Goal: Transaction & Acquisition: Purchase product/service

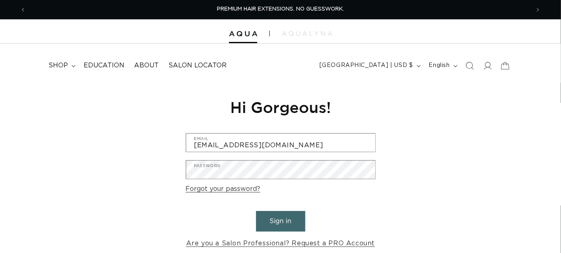
click at [277, 221] on button "Sign in" at bounding box center [280, 221] width 49 height 21
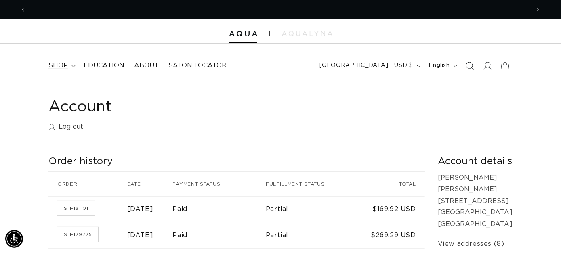
scroll to position [0, 1008]
click at [53, 66] on span "shop" at bounding box center [57, 65] width 19 height 8
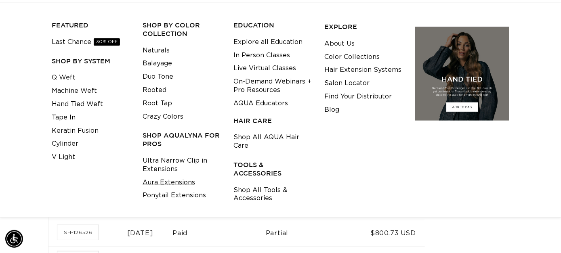
scroll to position [0, 0]
click at [175, 180] on link "Aura Extensions" at bounding box center [169, 182] width 53 height 13
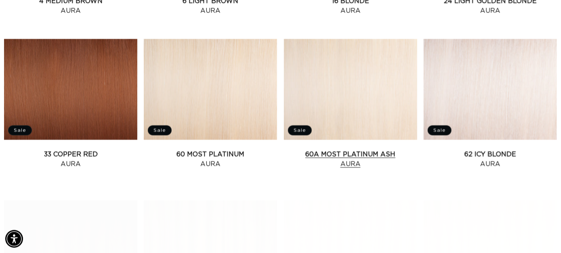
scroll to position [606, 0]
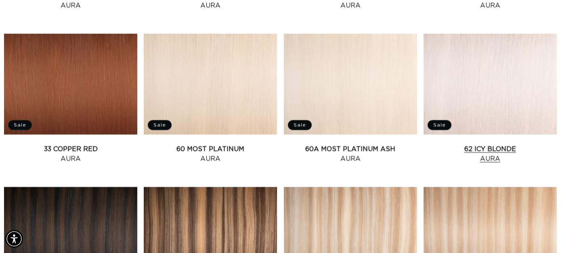
click at [484, 144] on link "62 Icy Blonde Aura" at bounding box center [490, 153] width 133 height 19
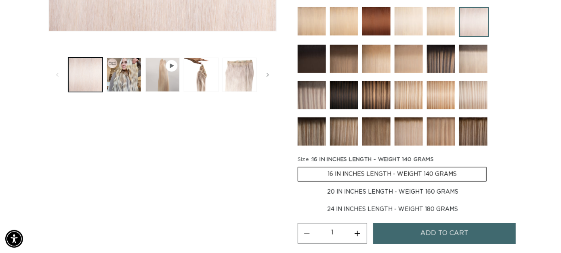
scroll to position [0, 504]
click at [407, 203] on label "24 IN INCHES LENGTH - WEIGHT 180 GRAMS Variant sold out or unavailable" at bounding box center [393, 210] width 190 height 14
click at [492, 184] on input "24 IN INCHES LENGTH - WEIGHT 180 GRAMS Variant sold out or unavailable" at bounding box center [492, 184] width 0 height 0
radio input "true"
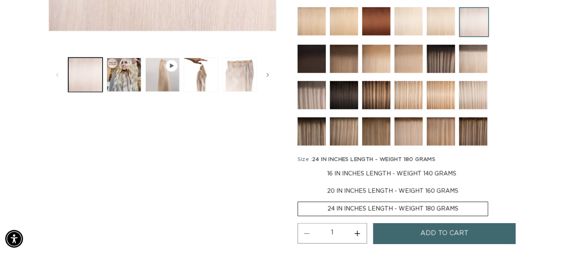
click at [433, 228] on span "Add to cart" at bounding box center [445, 233] width 48 height 21
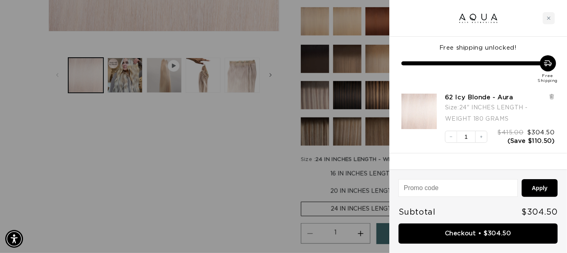
scroll to position [0, 1020]
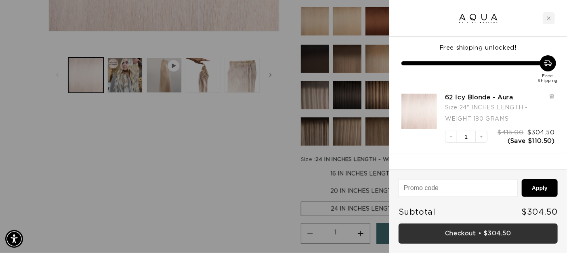
click at [478, 236] on link "Checkout • $304.50" at bounding box center [478, 234] width 159 height 21
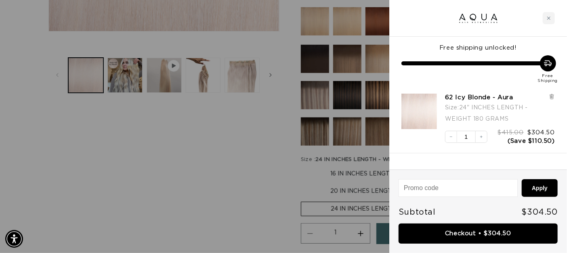
click at [238, 192] on div at bounding box center [283, 126] width 567 height 253
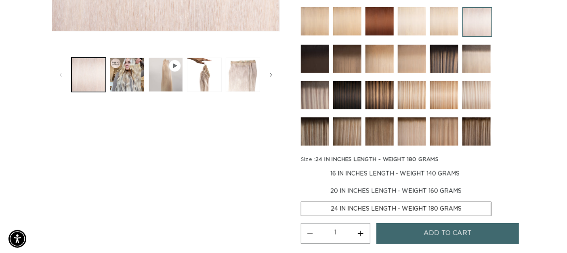
scroll to position [0, 1008]
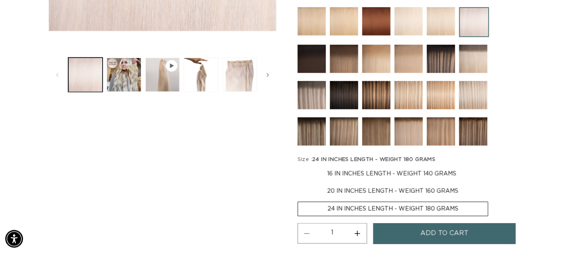
click at [352, 185] on label "20 IN INCHES LENGTH - WEIGHT 160 GRAMS Variant sold out or unavailable" at bounding box center [393, 192] width 190 height 14
click at [490, 166] on input "20 IN INCHES LENGTH - WEIGHT 160 GRAMS Variant sold out or unavailable" at bounding box center [490, 166] width 0 height 0
radio input "true"
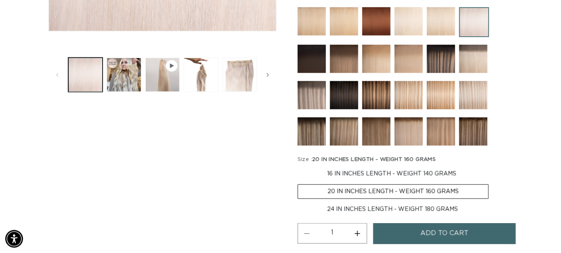
click at [427, 223] on span "Add to cart" at bounding box center [445, 233] width 48 height 21
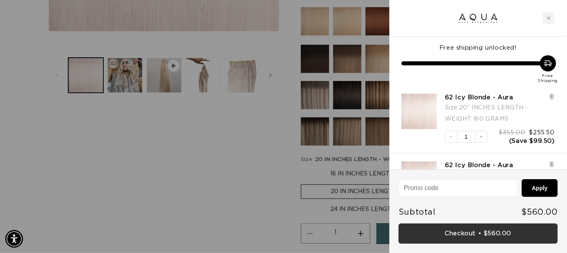
click at [491, 229] on link "Checkout • $560.00" at bounding box center [478, 234] width 159 height 21
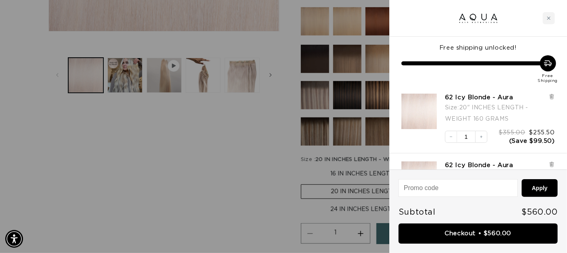
click at [264, 158] on div at bounding box center [283, 126] width 567 height 253
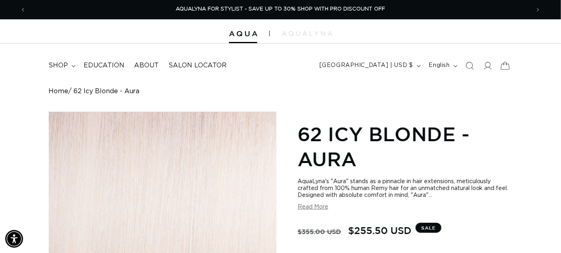
click at [508, 66] on icon at bounding box center [505, 65] width 19 height 19
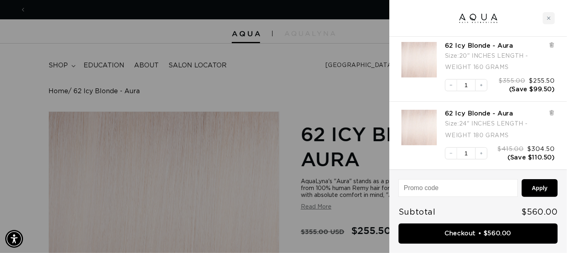
scroll to position [0, 510]
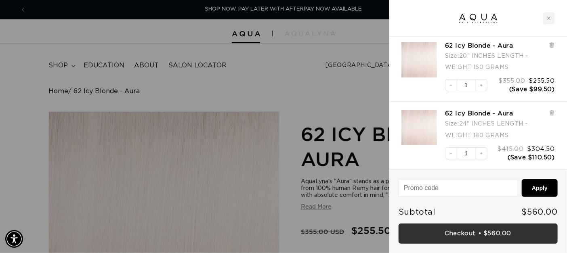
click at [460, 236] on link "Checkout • $560.00" at bounding box center [478, 234] width 159 height 21
